Goal: Task Accomplishment & Management: Complete application form

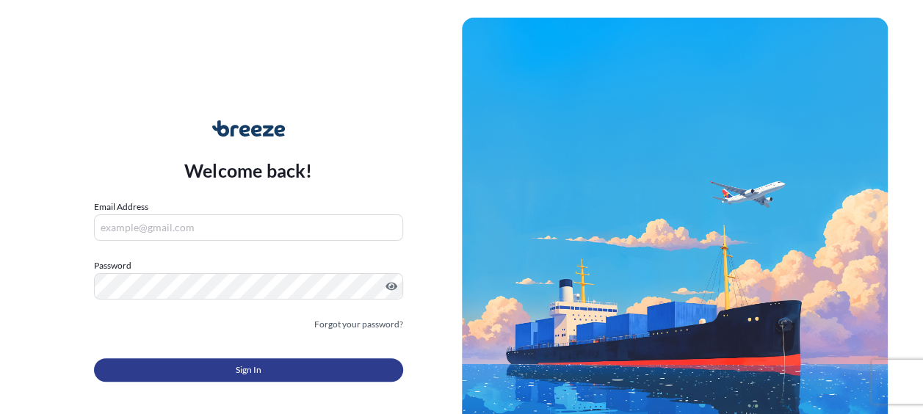
type input "[EMAIL_ADDRESS][DOMAIN_NAME]"
click at [245, 371] on span "Sign In" at bounding box center [249, 370] width 26 height 15
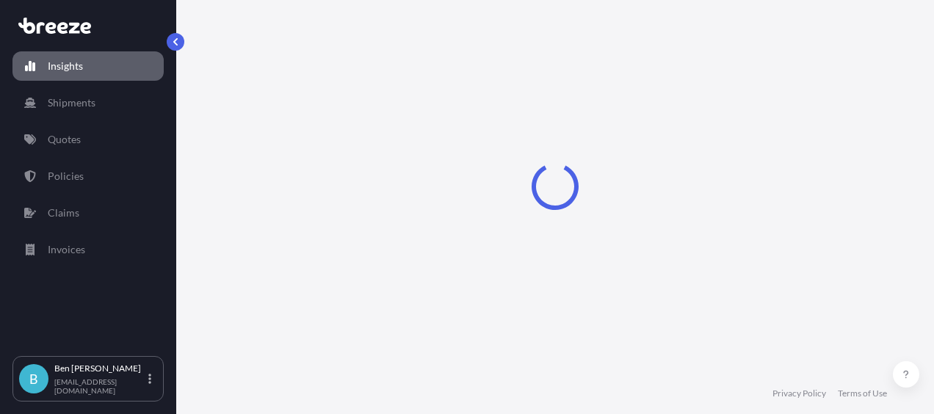
select select "2025"
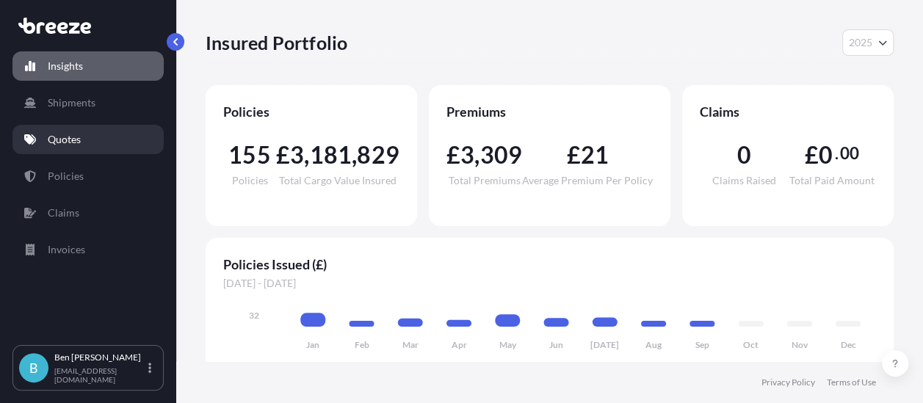
click at [49, 142] on p "Quotes" at bounding box center [64, 139] width 33 height 15
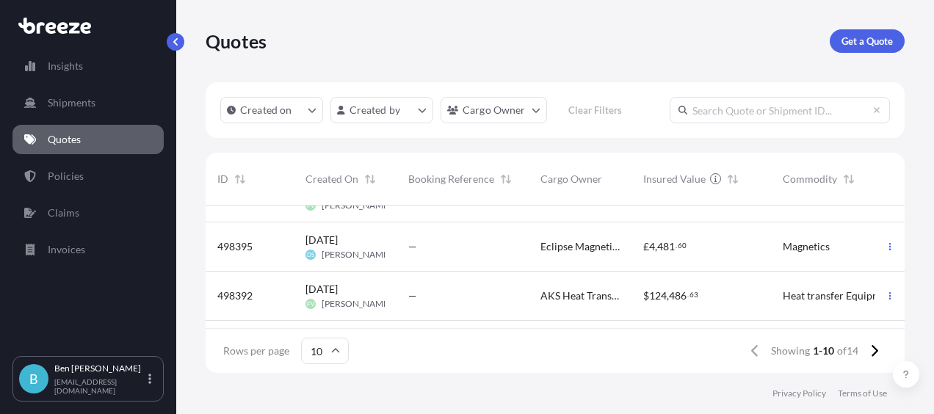
scroll to position [118, 0]
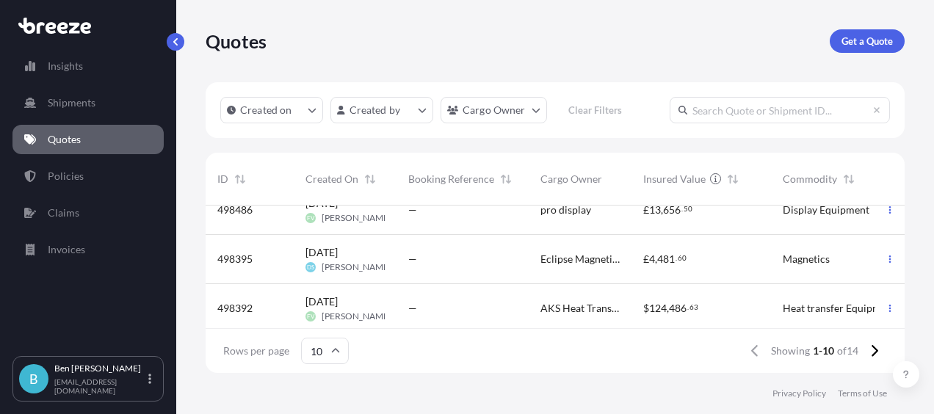
click at [399, 264] on div "—" at bounding box center [462, 259] width 132 height 49
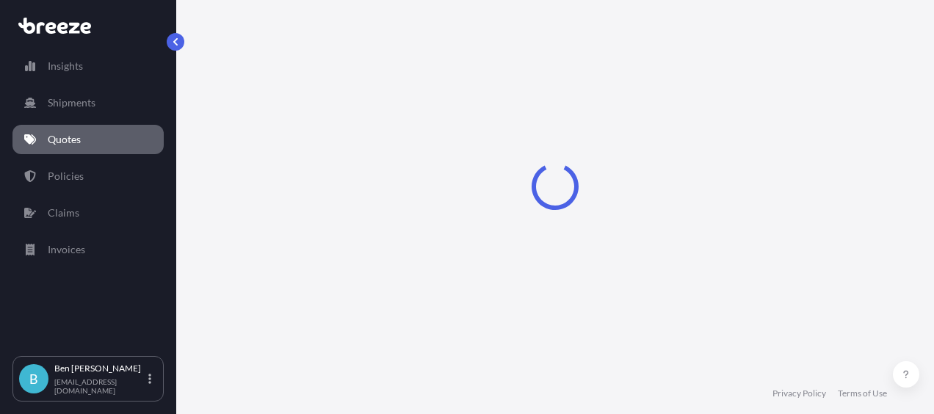
select select "Road"
select select "Air"
select select "1"
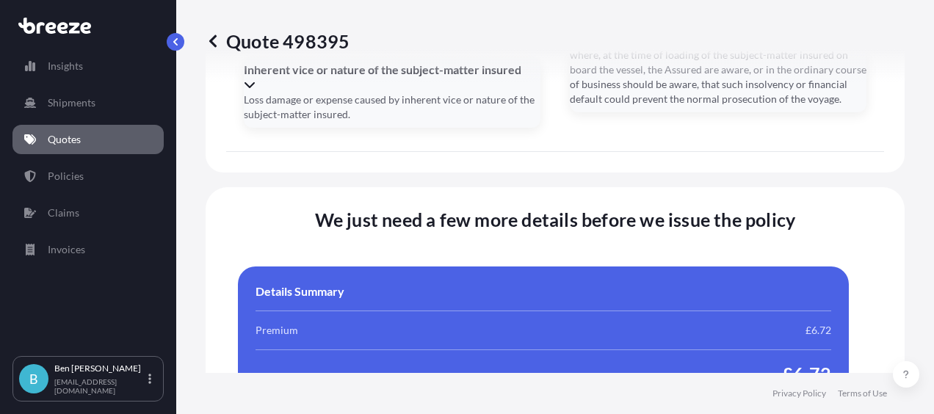
scroll to position [2996, 0]
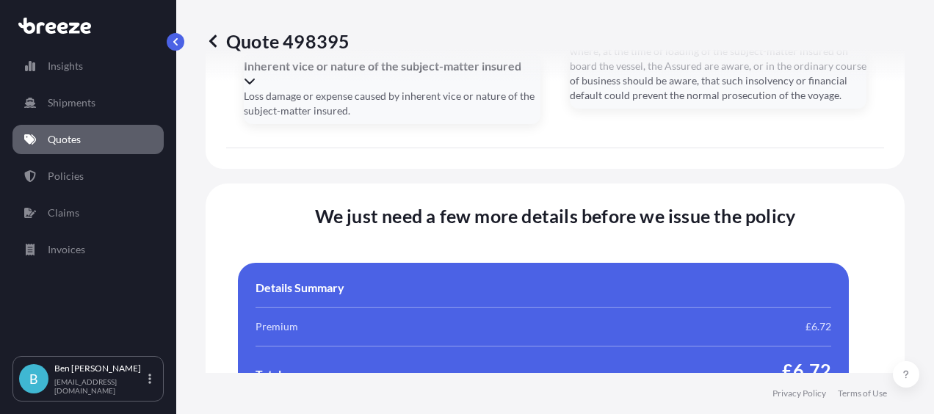
type input "[DATE]"
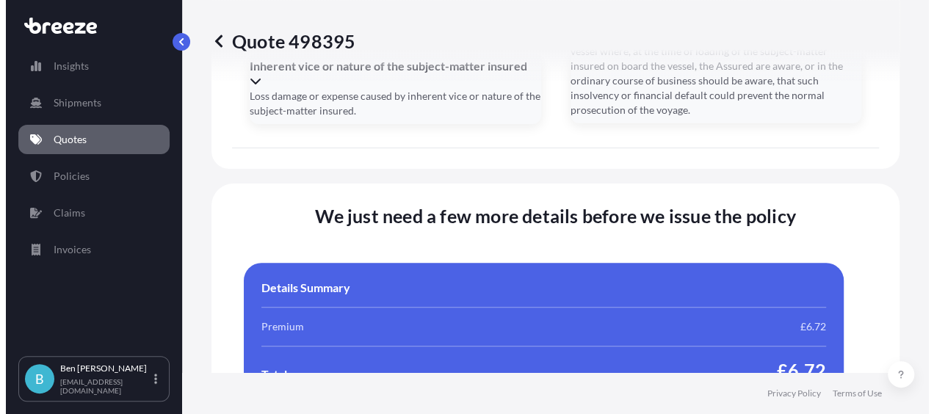
scroll to position [3016, 0]
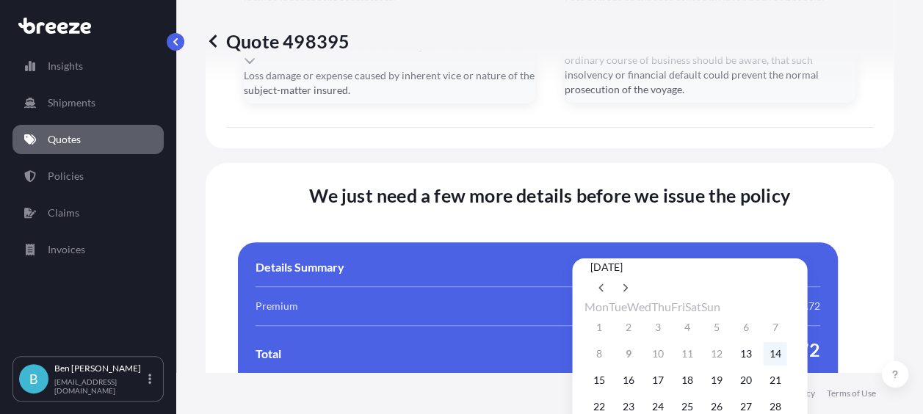
click at [786, 366] on button "14" at bounding box center [774, 353] width 23 height 23
type input "[DATE]"
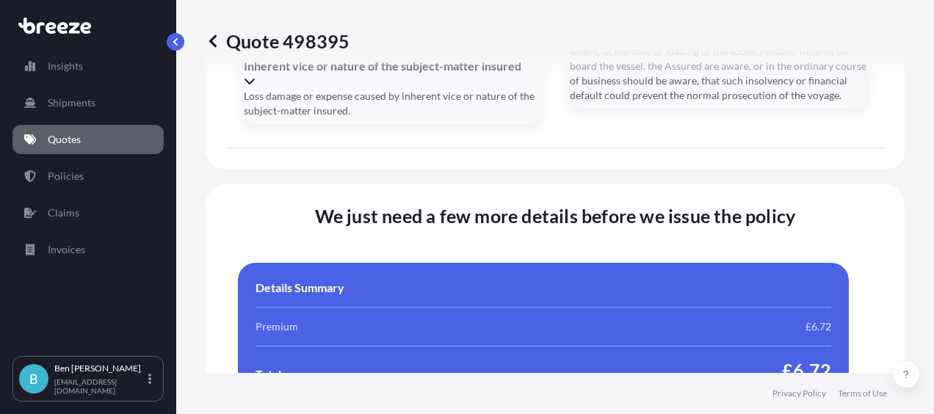
scroll to position [3069, 0]
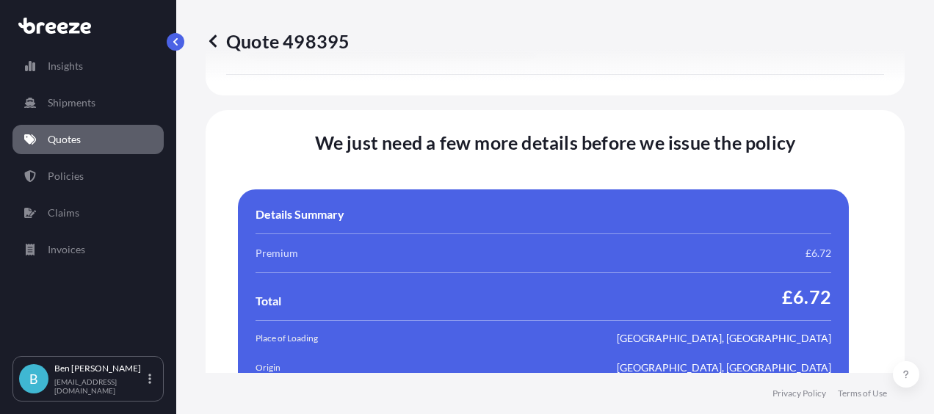
type input "e"
type input "EX25005425"
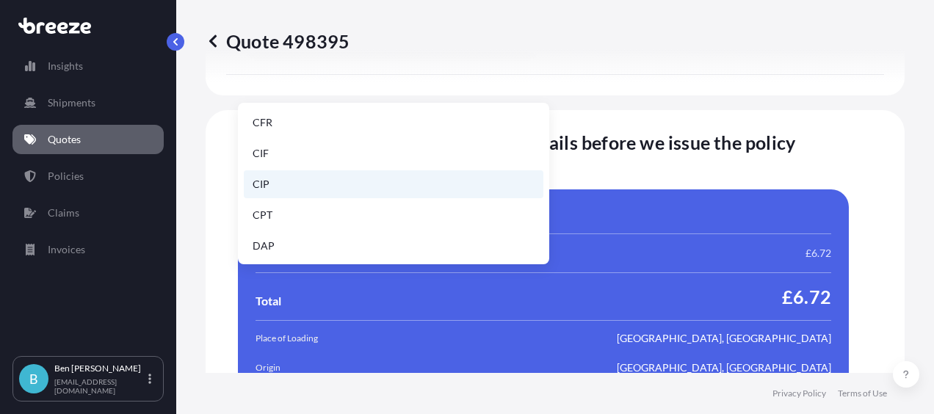
click at [279, 184] on li "CIP" at bounding box center [393, 184] width 299 height 28
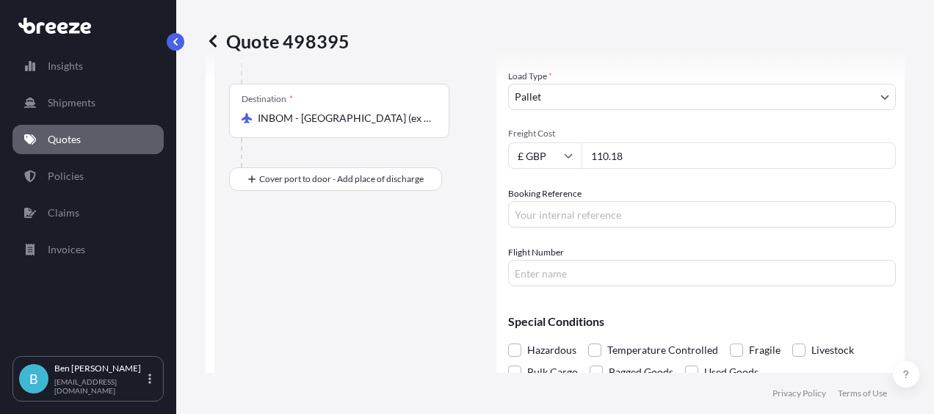
scroll to position [367, 0]
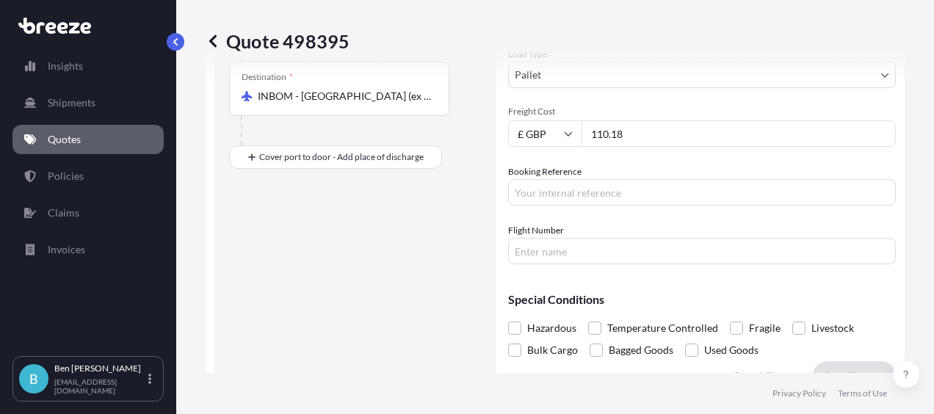
type input "31290571795"
click at [620, 194] on input "Booking Reference" at bounding box center [702, 192] width 388 height 26
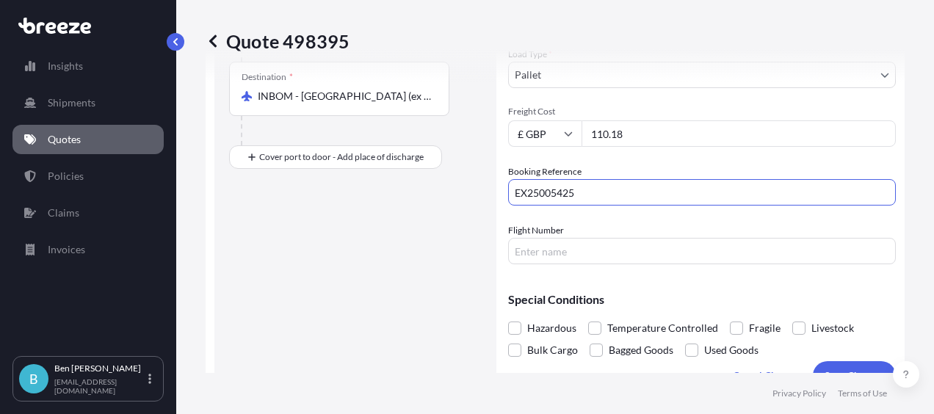
type input "EX25005425"
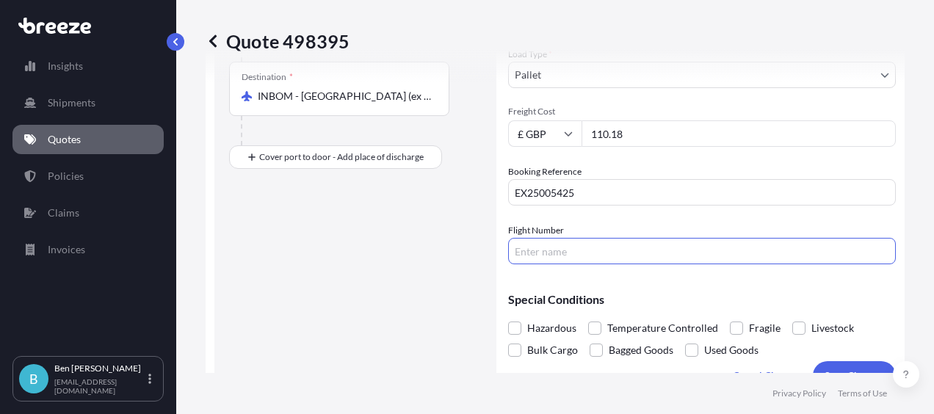
click at [567, 258] on input "Flight Number" at bounding box center [702, 251] width 388 height 26
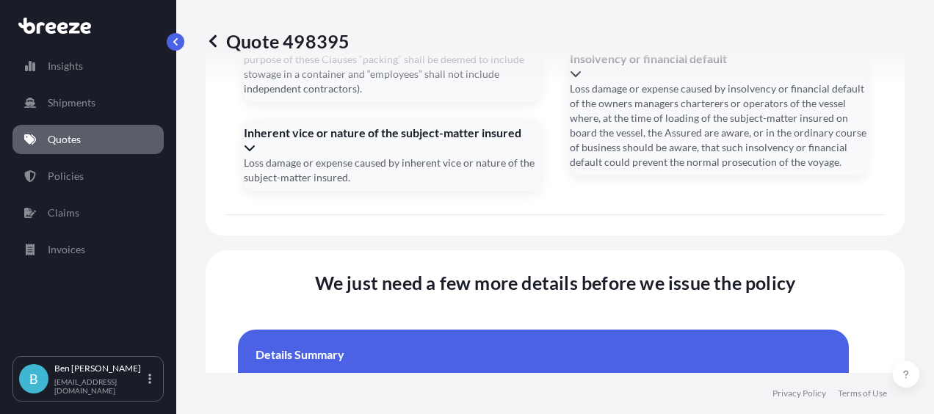
scroll to position [3069, 0]
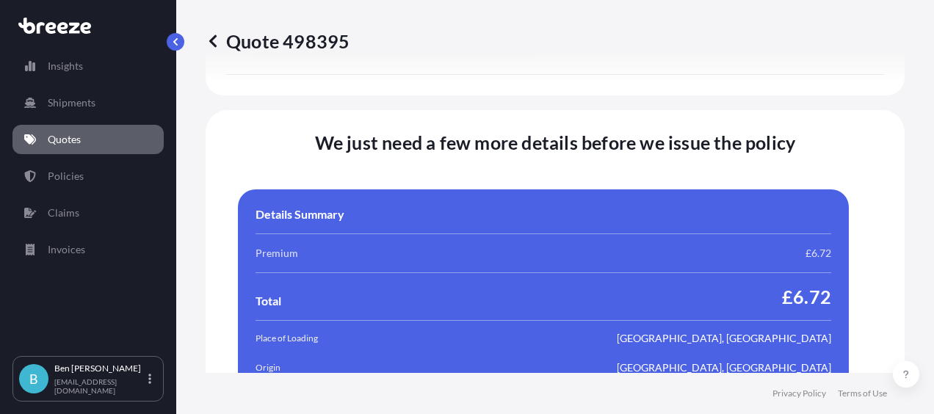
type input "6E032"
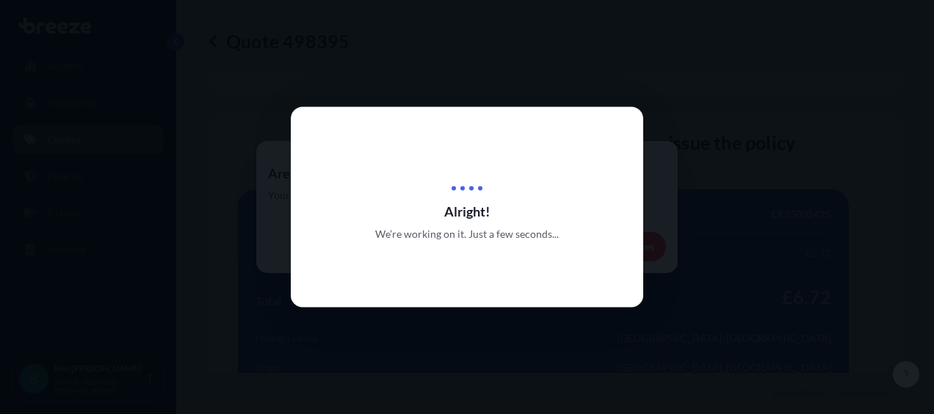
click at [440, 217] on span "Alright!" at bounding box center [467, 212] width 352 height 18
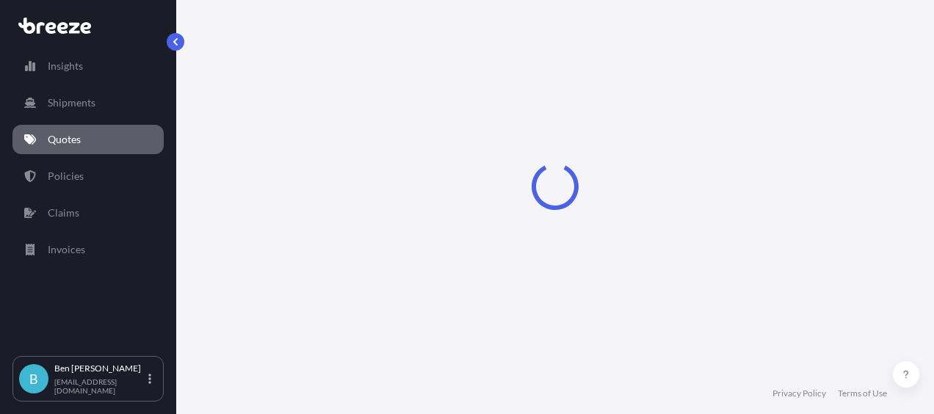
select select "Road"
select select "Air"
select select "1"
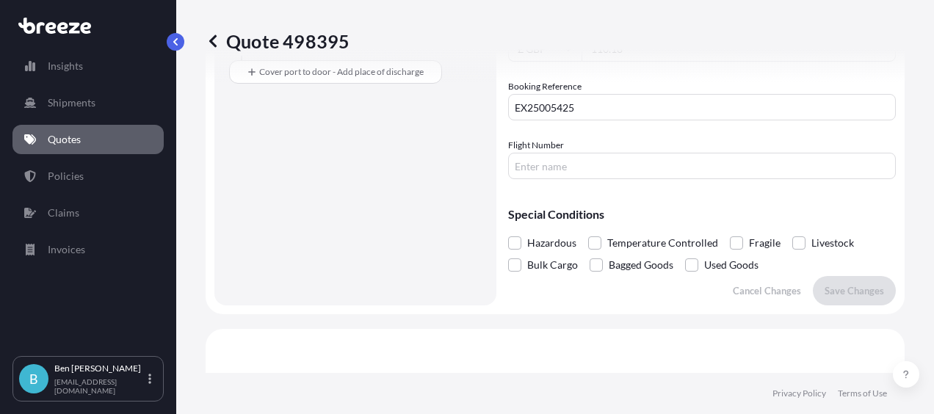
scroll to position [426, 0]
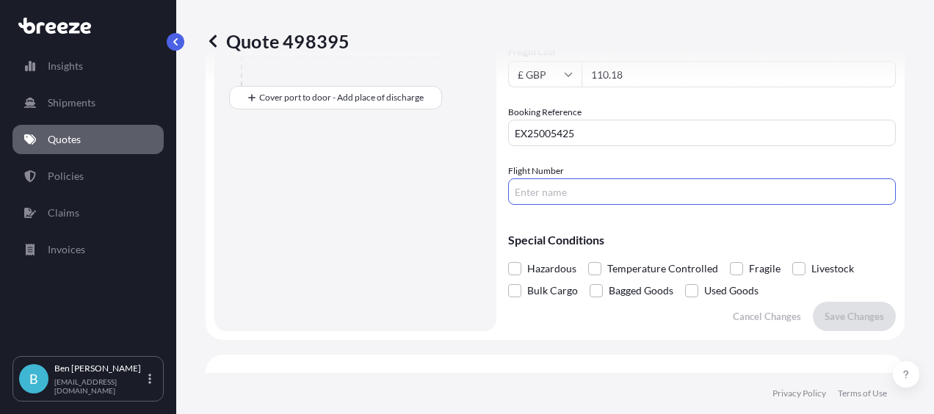
click at [531, 187] on input "Flight Number" at bounding box center [702, 191] width 388 height 26
type input "6E032"
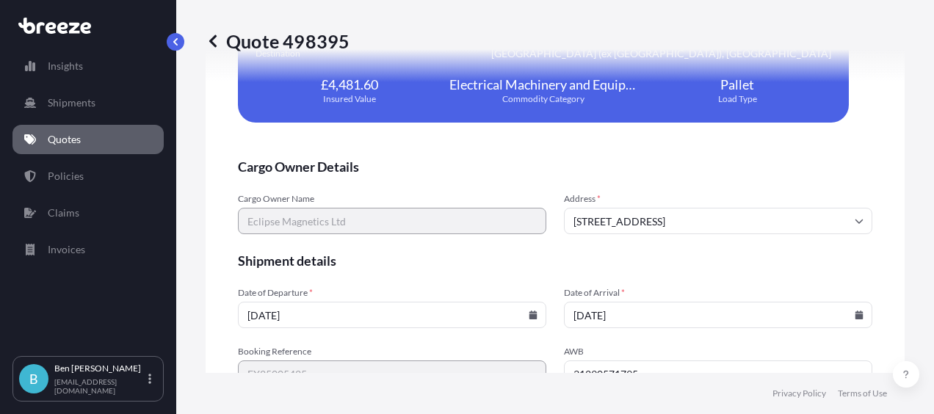
scroll to position [3069, 0]
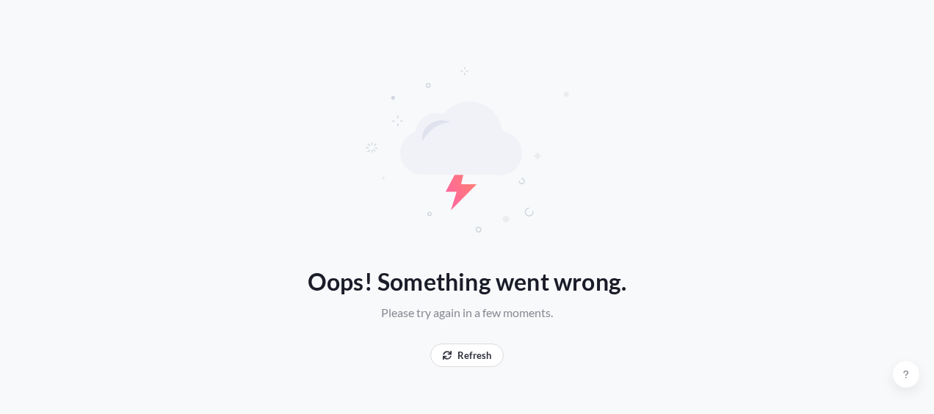
click at [234, 184] on div "Oops! Something went wrong. Please try again in a few moments. Refresh" at bounding box center [467, 207] width 934 height 414
click at [466, 359] on p "Refresh" at bounding box center [474, 355] width 34 height 15
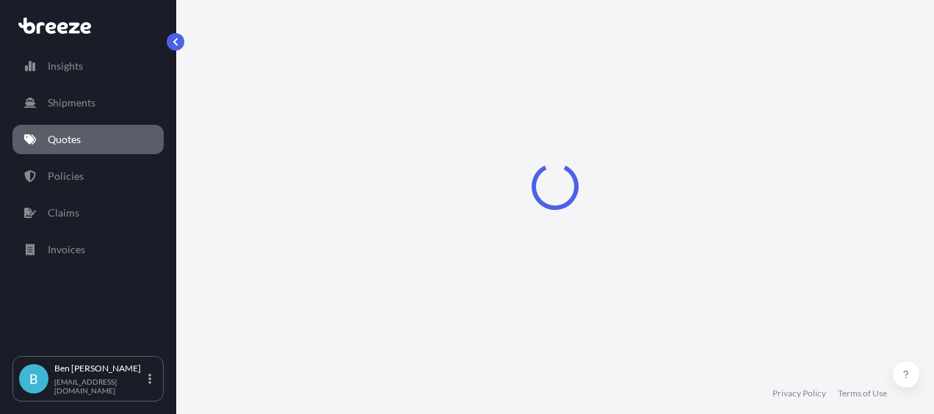
select select "Road"
select select "Air"
select select "1"
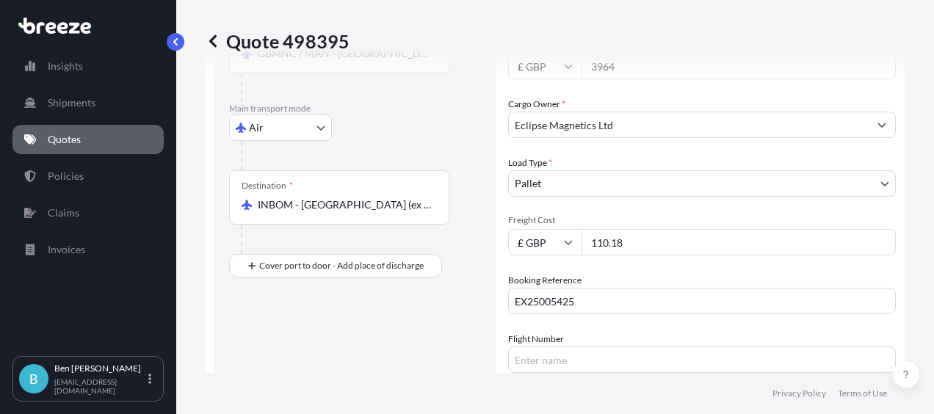
scroll to position [356, 0]
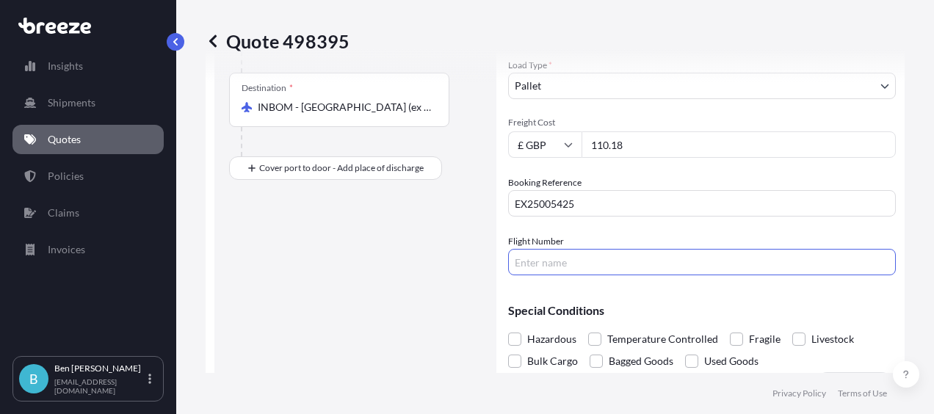
click at [531, 258] on input "Flight Number" at bounding box center [702, 262] width 388 height 26
type input "6E032"
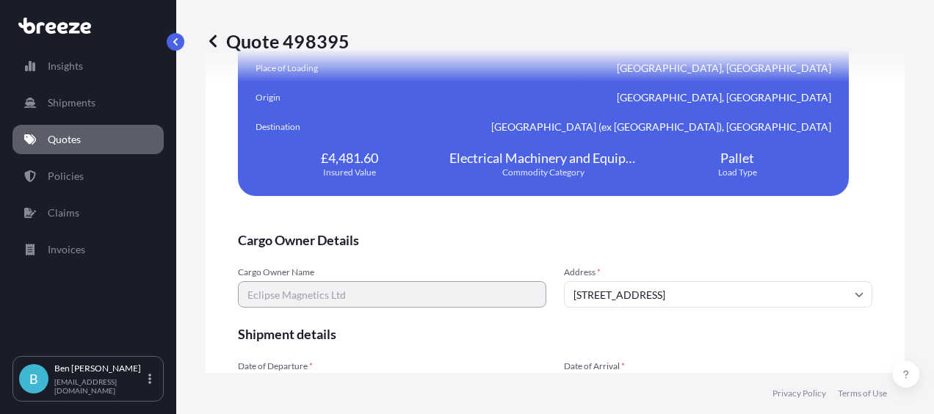
scroll to position [3069, 0]
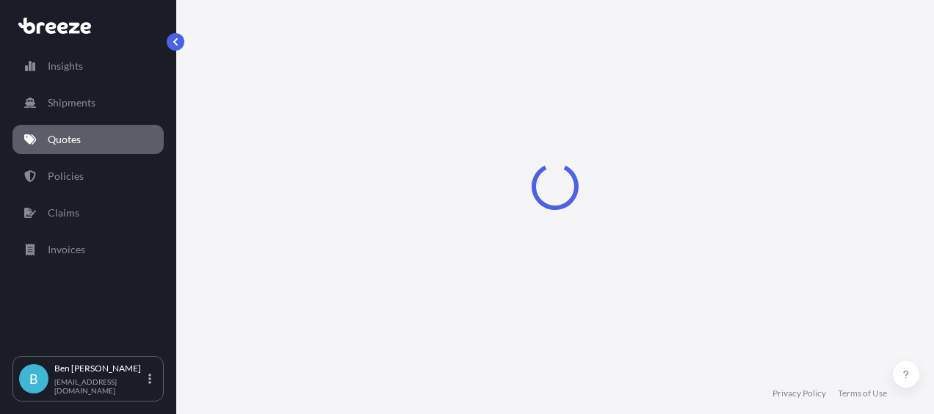
select select "Road"
select select "Air"
select select "1"
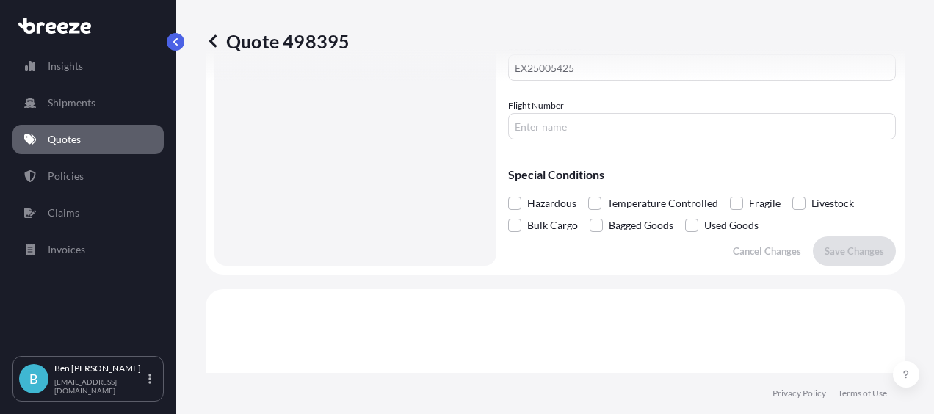
scroll to position [487, 0]
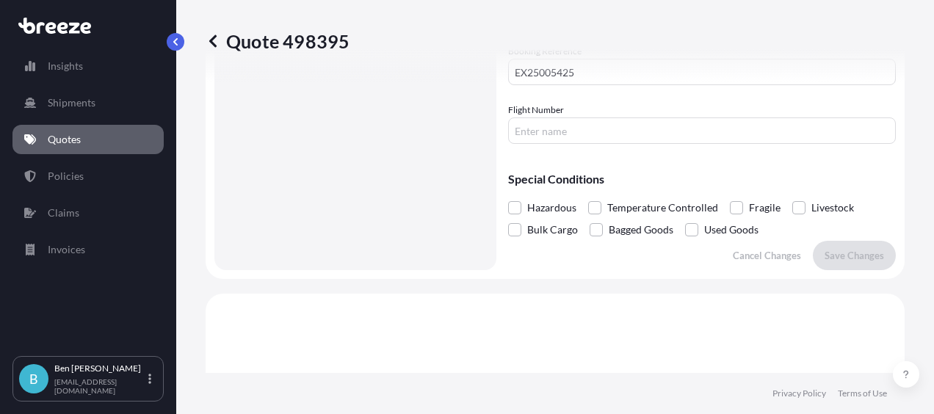
click at [567, 132] on input "Flight Number" at bounding box center [702, 130] width 388 height 26
type input "6E032"
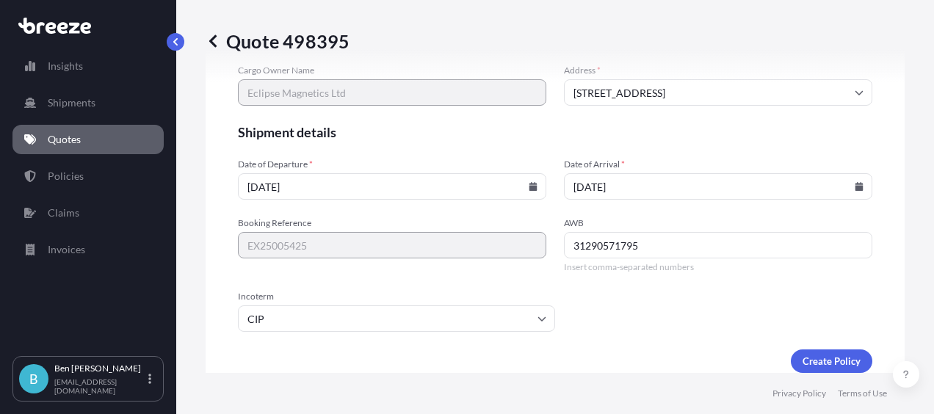
scroll to position [3069, 0]
